Goal: Task Accomplishment & Management: Use online tool/utility

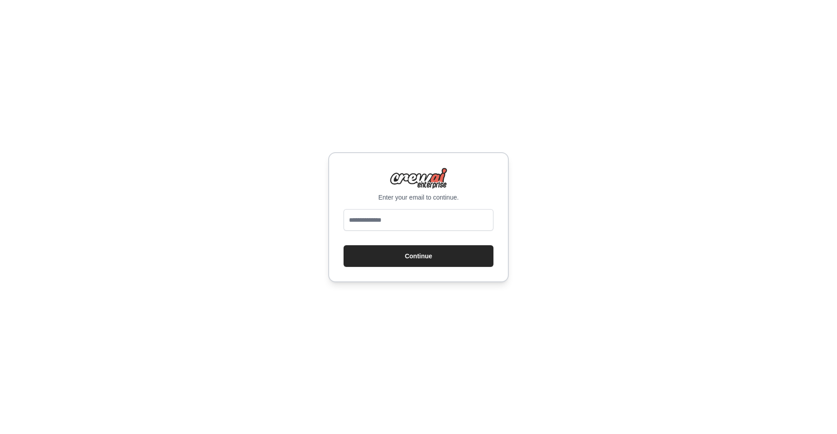
click at [378, 222] on input "email" at bounding box center [419, 220] width 150 height 22
type input "**********"
click at [413, 256] on button "Continue" at bounding box center [419, 256] width 150 height 22
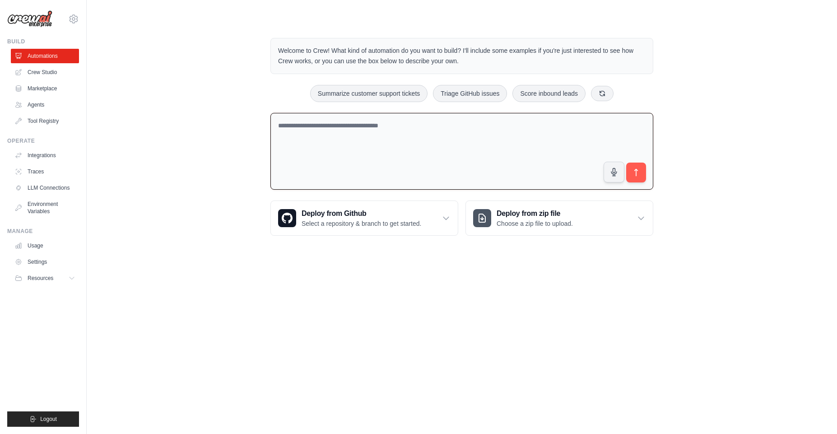
click at [325, 130] on textarea at bounding box center [461, 151] width 383 height 77
type textarea "**********"
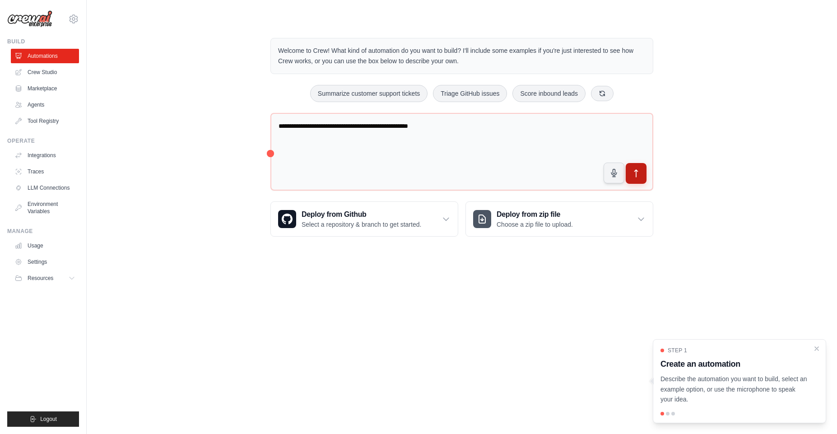
click at [637, 174] on icon "submit" at bounding box center [636, 173] width 9 height 9
click at [49, 85] on link "Marketplace" at bounding box center [46, 88] width 68 height 14
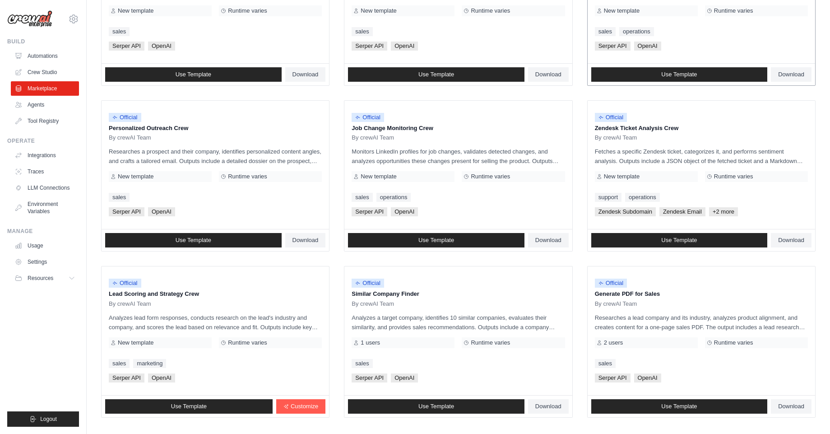
scroll to position [357, 0]
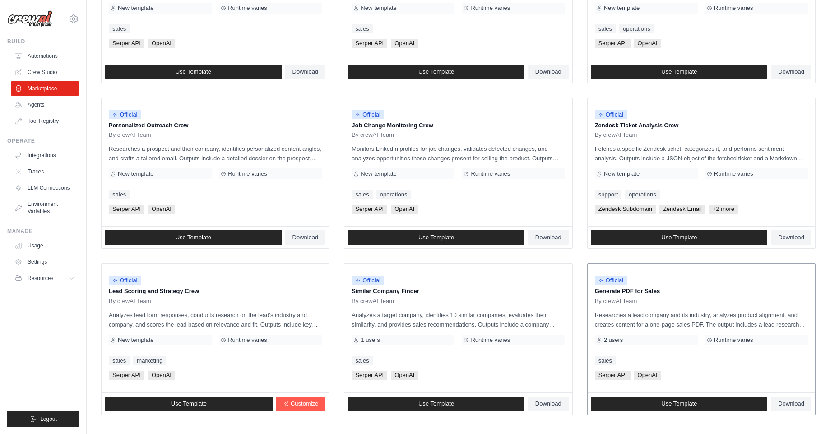
click at [658, 320] on p "Researches a lead company and its industry, analyzes product alignment, and cre…" at bounding box center [701, 319] width 213 height 19
click at [693, 407] on span "Use Template" at bounding box center [679, 403] width 36 height 7
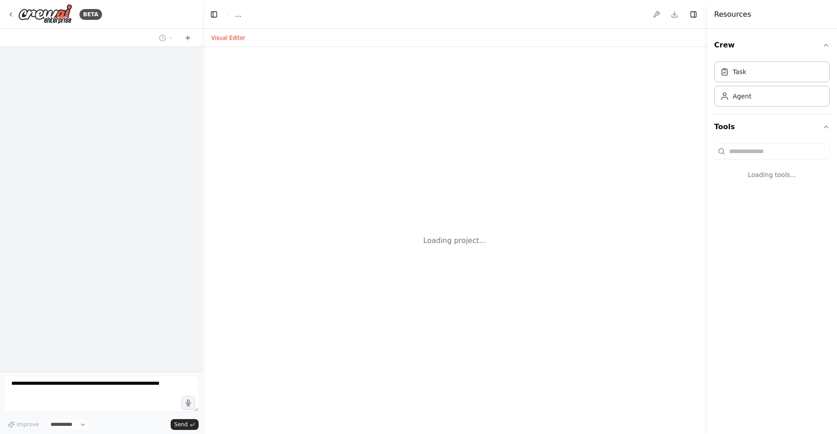
select select "****"
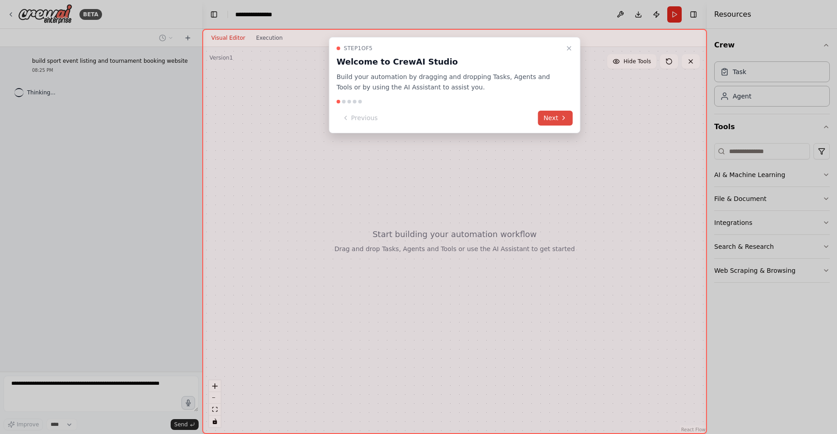
click at [556, 118] on button "Next" at bounding box center [555, 118] width 35 height 15
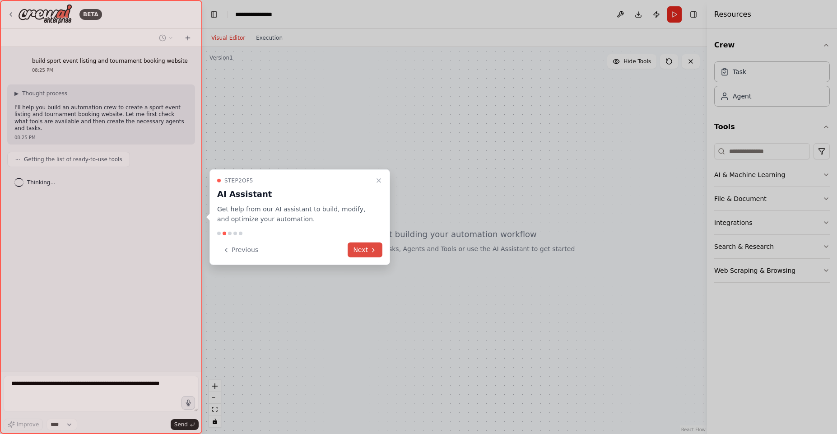
click at [367, 249] on button "Next" at bounding box center [365, 249] width 35 height 15
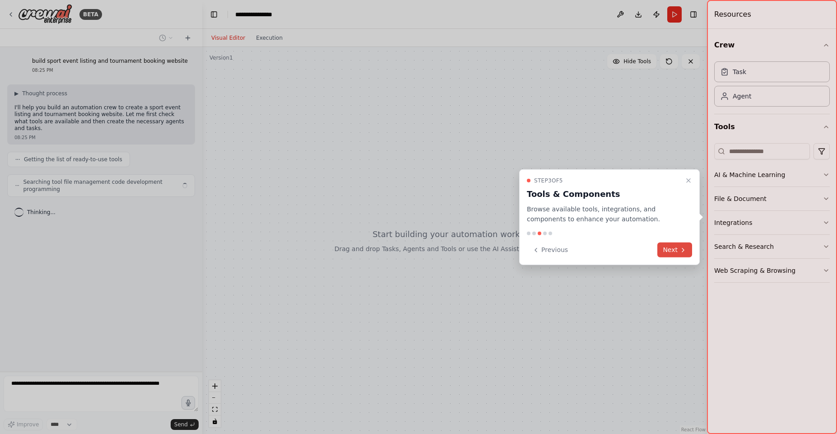
click at [679, 250] on button "Next" at bounding box center [674, 249] width 35 height 15
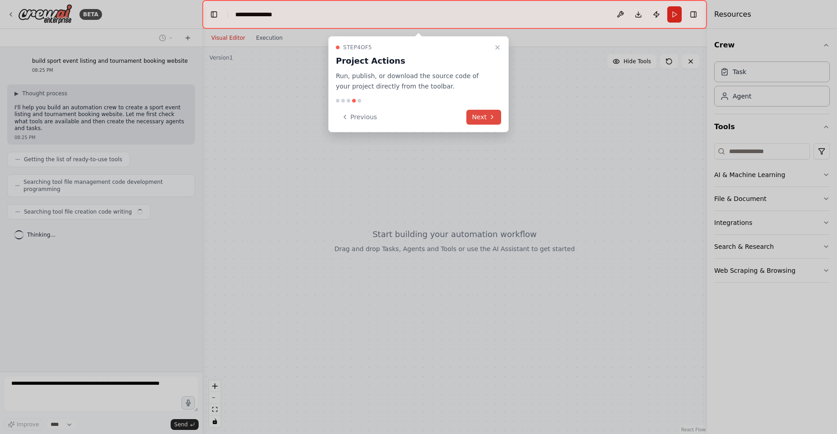
click at [477, 117] on button "Next" at bounding box center [483, 117] width 35 height 15
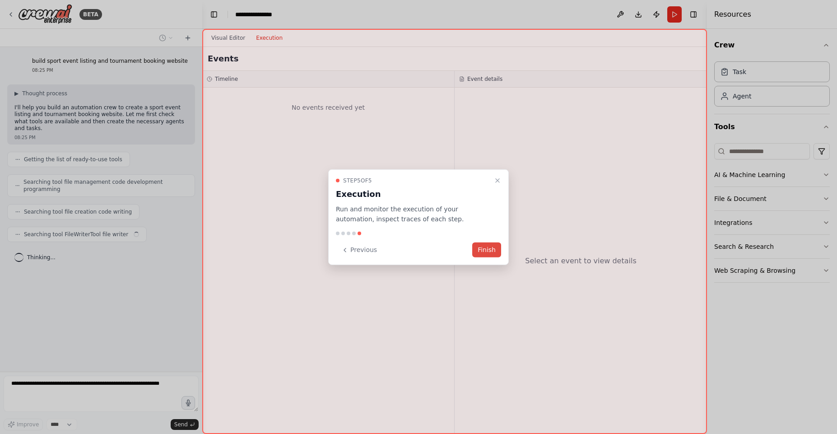
click at [491, 251] on button "Finish" at bounding box center [486, 249] width 29 height 15
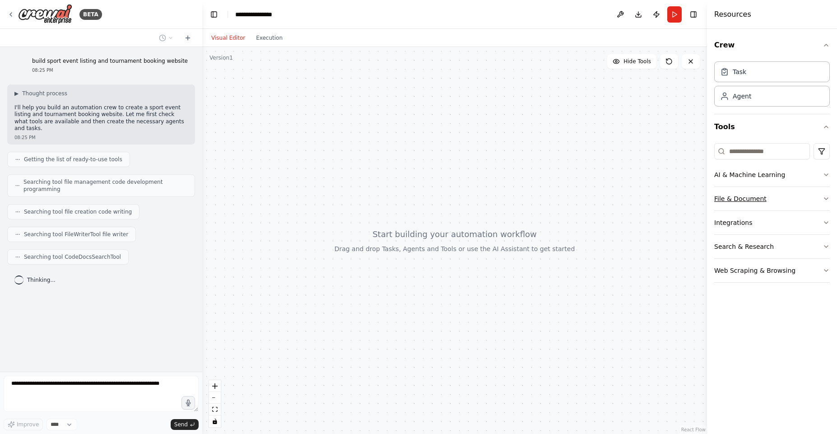
click at [743, 198] on button "File & Document" at bounding box center [772, 198] width 116 height 23
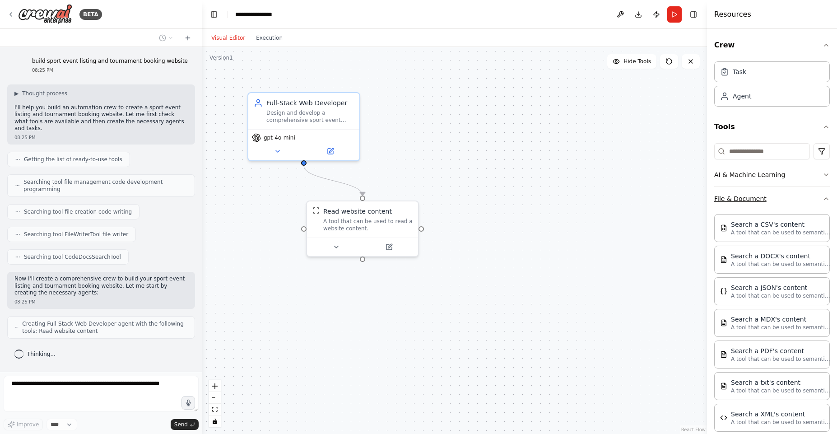
click at [781, 193] on button "File & Document" at bounding box center [772, 198] width 116 height 23
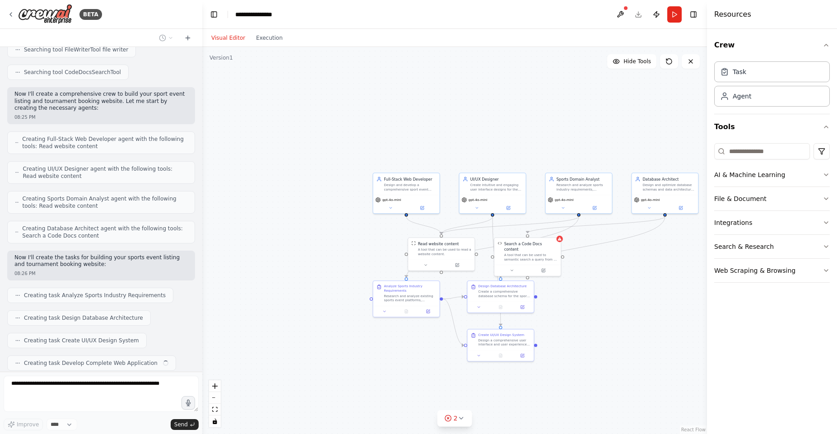
scroll to position [207, 0]
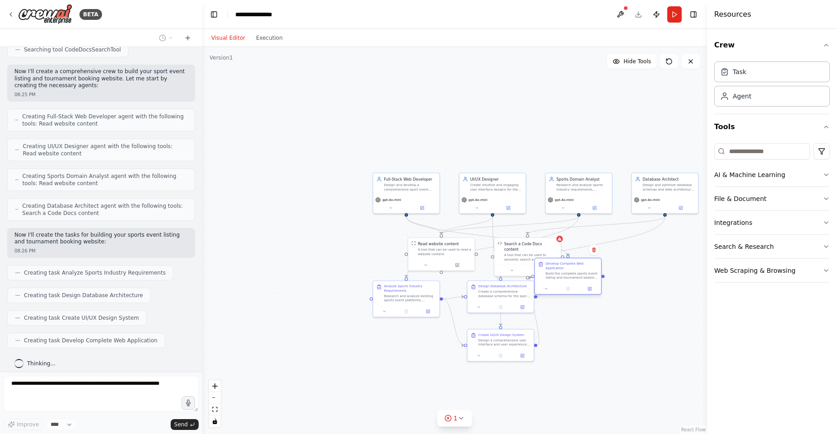
click at [580, 270] on div "Develop Complete Web Application" at bounding box center [572, 265] width 52 height 9
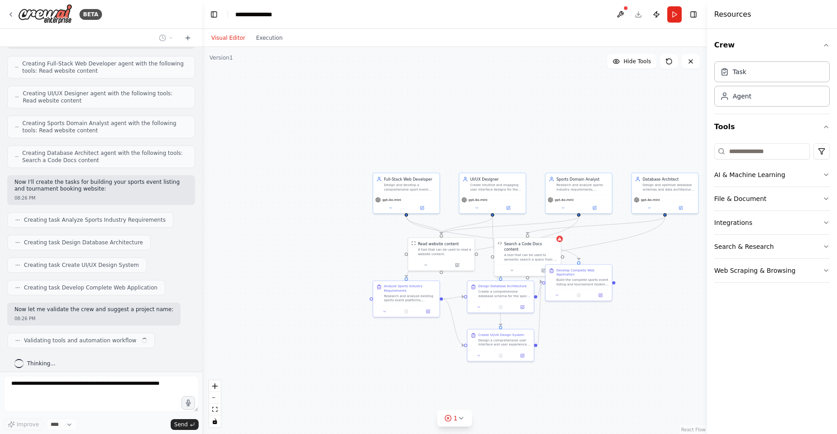
drag, startPoint x: 591, startPoint y: 275, endPoint x: 613, endPoint y: 295, distance: 30.3
click at [613, 295] on div ".deletable-edge-delete-btn { width: 20px; height: 20px; border: 0px solid #ffff…" at bounding box center [454, 240] width 505 height 387
click at [679, 267] on div ".deletable-edge-delete-btn { width: 20px; height: 20px; border: 0px solid #ffff…" at bounding box center [454, 240] width 505 height 387
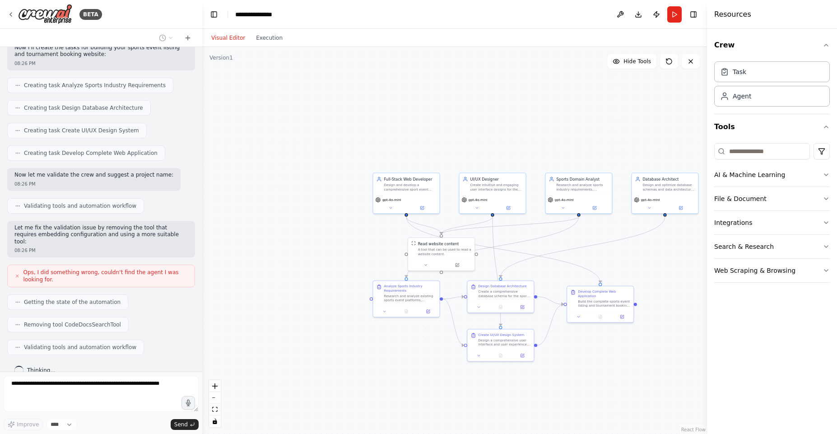
scroll to position [424, 0]
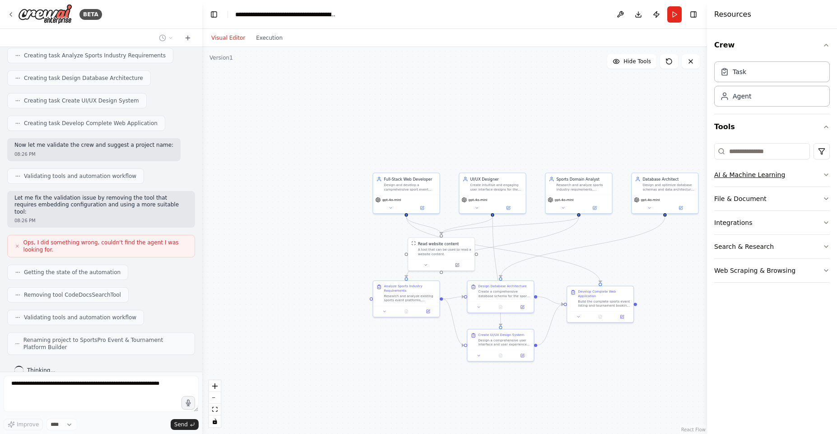
click at [826, 177] on icon "button" at bounding box center [826, 174] width 7 height 7
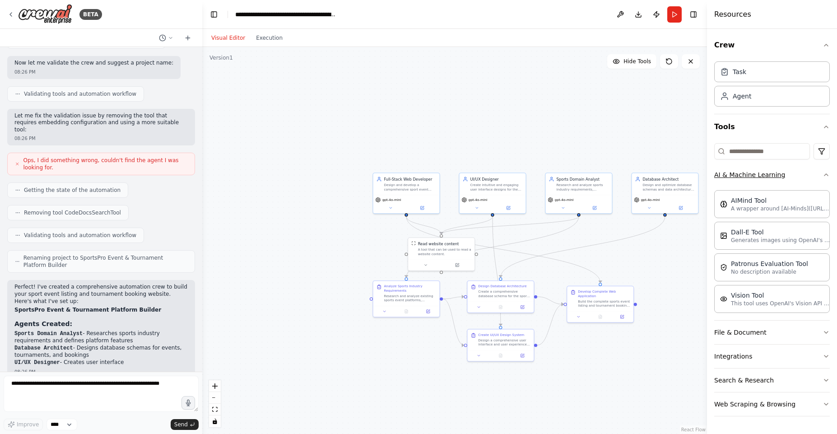
click at [826, 177] on icon "button" at bounding box center [826, 174] width 7 height 7
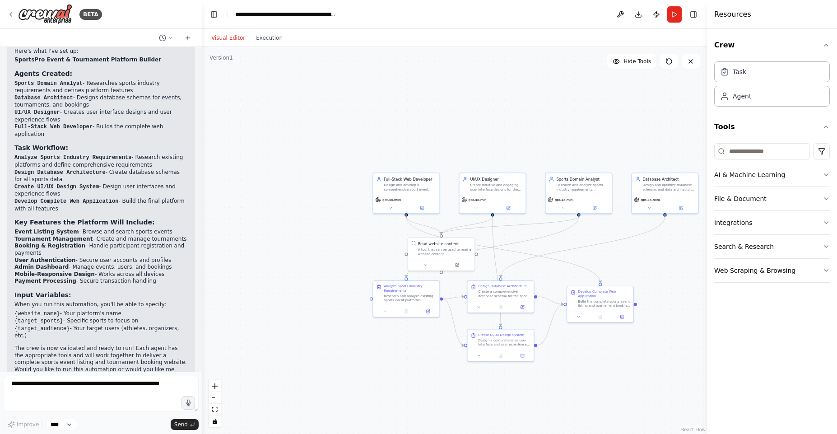
scroll to position [763, 0]
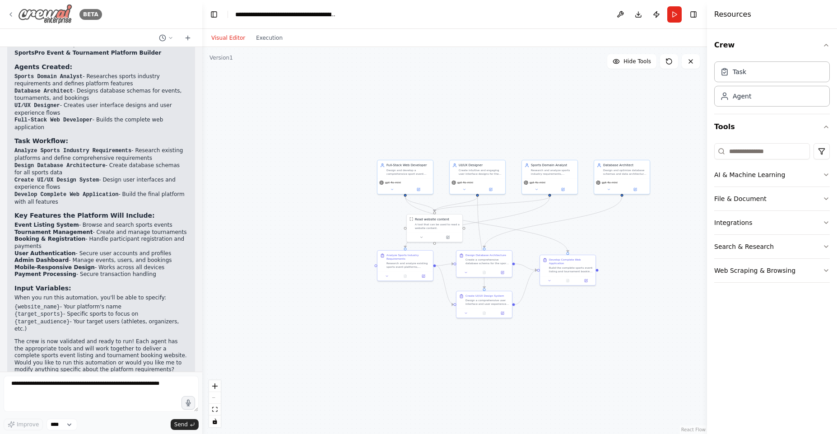
click at [61, 14] on img at bounding box center [45, 14] width 54 height 20
